Goal: Information Seeking & Learning: Check status

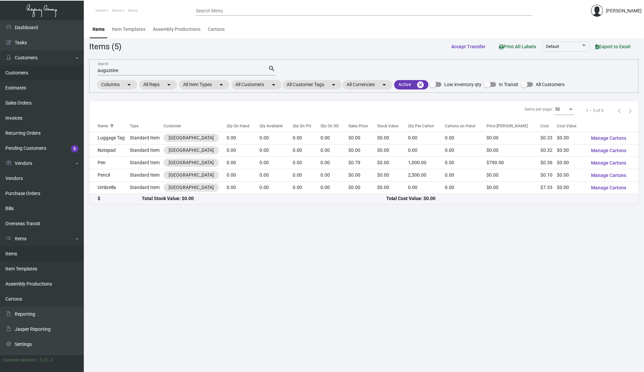
click at [28, 73] on link "Customers" at bounding box center [42, 72] width 84 height 15
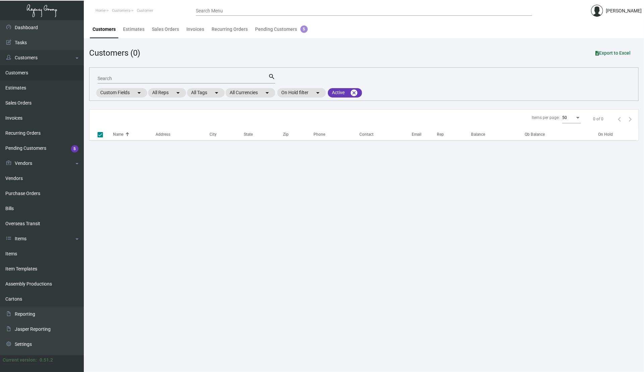
drag, startPoint x: 181, startPoint y: 72, endPoint x: 173, endPoint y: 82, distance: 12.8
click at [181, 73] on mat-form-field "Search search" at bounding box center [187, 78] width 178 height 21
click at [173, 82] on div "Search" at bounding box center [183, 78] width 171 height 10
click at [172, 81] on div "Search" at bounding box center [183, 78] width 171 height 10
checkbox input "false"
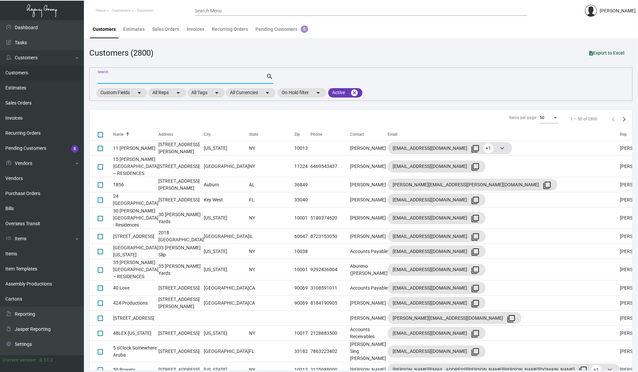
click at [172, 77] on input "Search" at bounding box center [182, 78] width 168 height 5
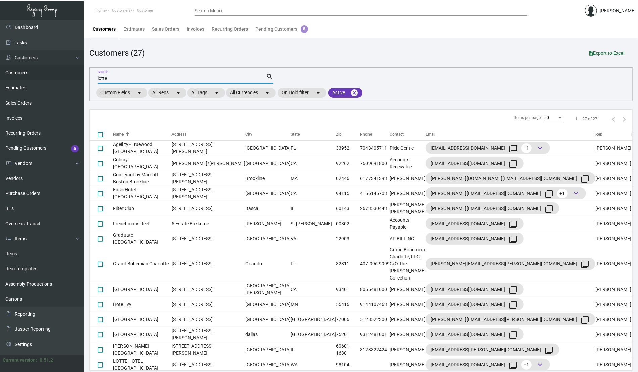
click at [341, 58] on div "Customers (27) Export to Excel" at bounding box center [360, 53] width 543 height 12
click at [132, 79] on input "lotte" at bounding box center [182, 78] width 168 height 5
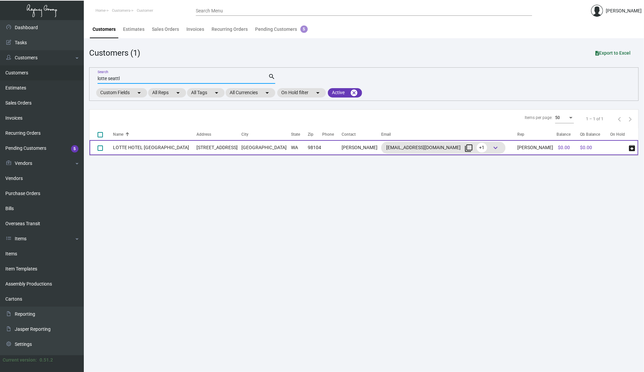
type input "lotte seattl"
click at [123, 149] on td "LOTTE HOTEL [GEOGRAPHIC_DATA]" at bounding box center [155, 147] width 84 height 15
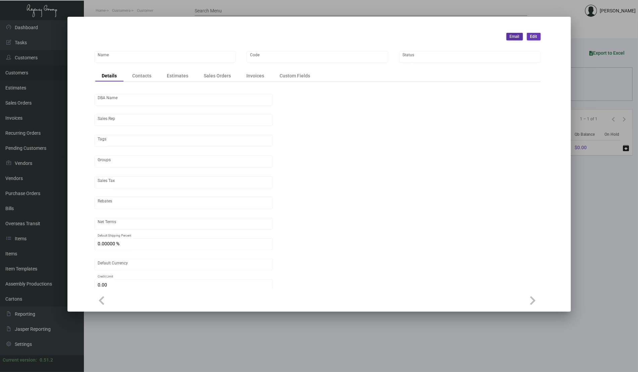
type input "LOTTE HOTEL [GEOGRAPHIC_DATA]"
type input "Lot809"
type input "[PERSON_NAME]"
type input "Out of State"
type input "Net 30"
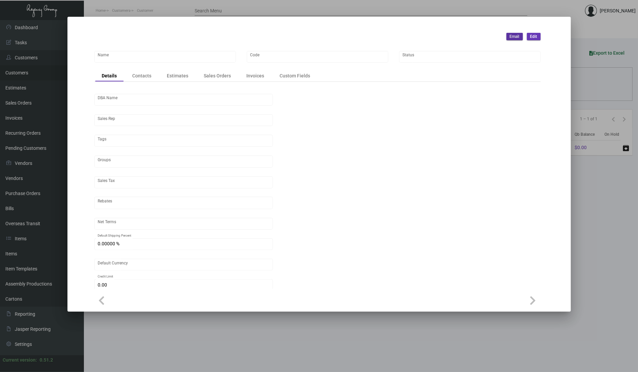
type input "United States Dollar $"
type input "$ 0.00"
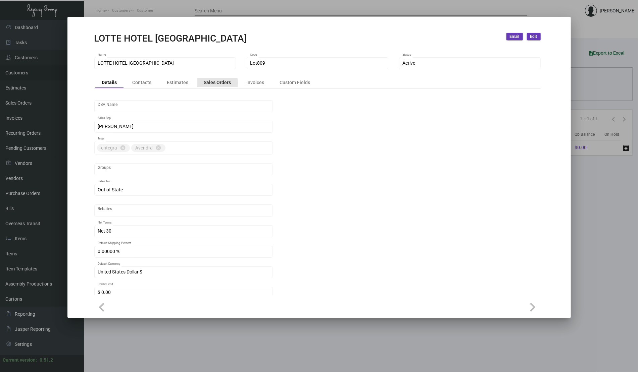
click at [213, 83] on div "Sales Orders" at bounding box center [217, 82] width 27 height 7
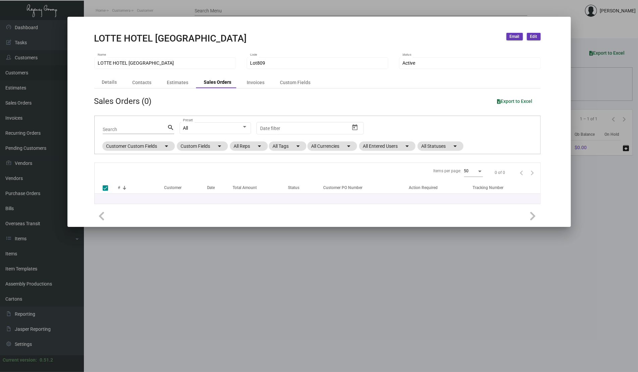
checkbox input "false"
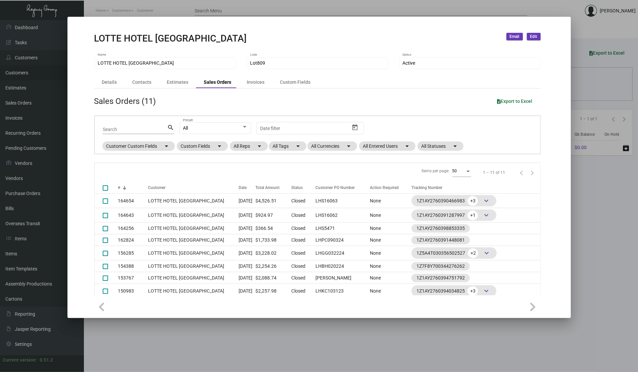
click at [603, 199] on div at bounding box center [319, 186] width 638 height 372
